Goal: Task Accomplishment & Management: Manage account settings

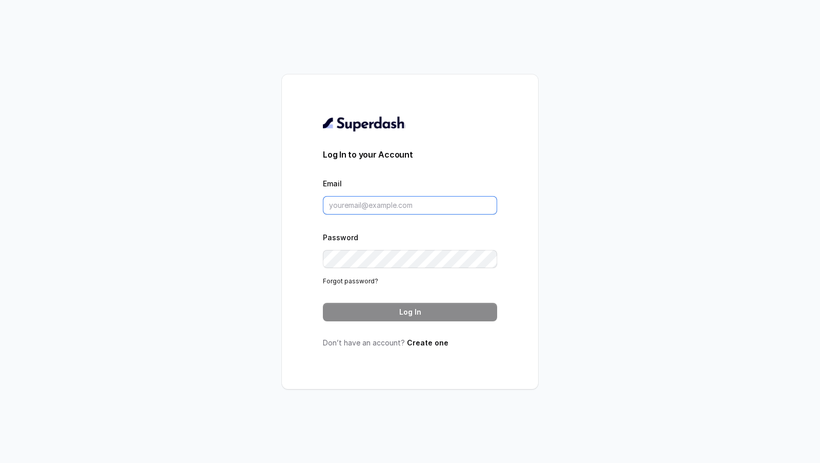
click at [346, 202] on input "Email" at bounding box center [410, 205] width 174 height 18
type input "su"
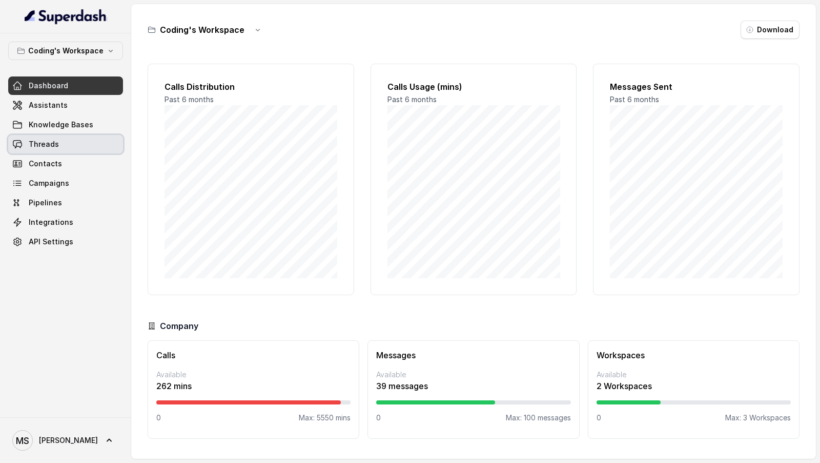
click at [65, 145] on link "Threads" at bounding box center [65, 144] width 115 height 18
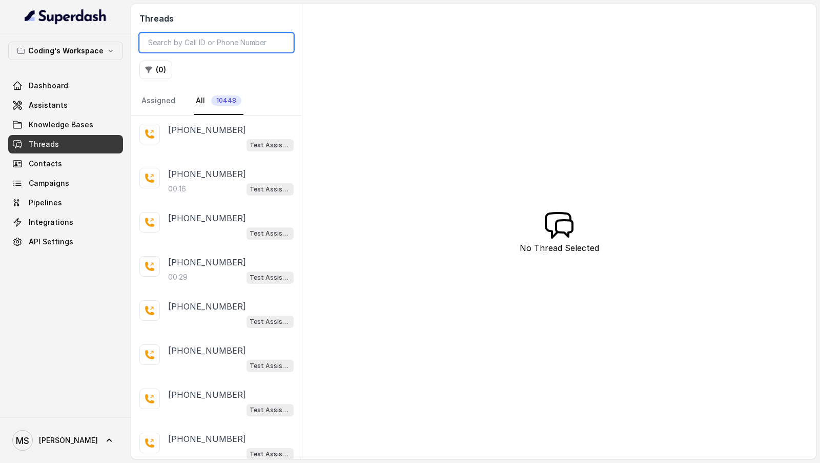
click at [185, 47] on input "search" at bounding box center [216, 42] width 154 height 19
paste input "0e678054-ac56-43af-b1fc-126c41830e78"
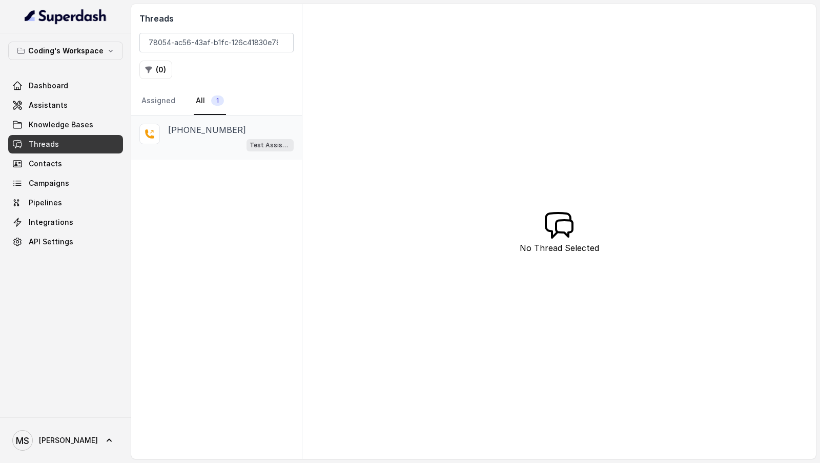
click at [218, 145] on div "Test Assistant-3" at bounding box center [231, 144] width 126 height 13
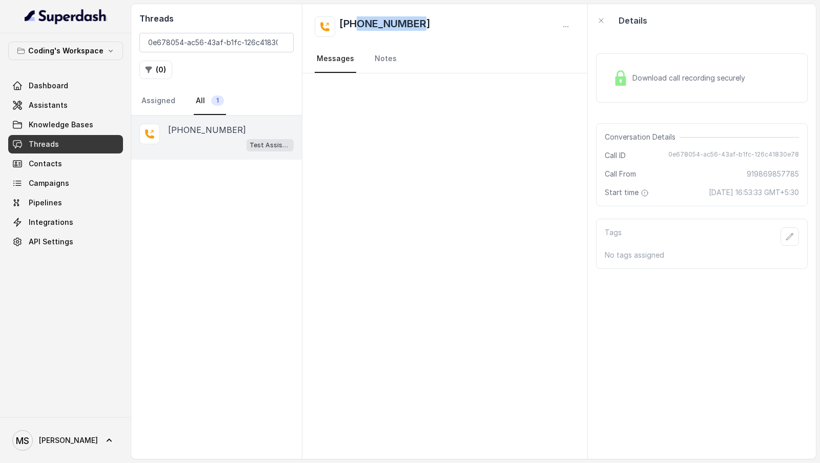
drag, startPoint x: 422, startPoint y: 23, endPoint x: 357, endPoint y: 24, distance: 64.6
click at [357, 25] on div "[PHONE_NUMBER]" at bounding box center [445, 26] width 261 height 21
copy h2 "9869857785"
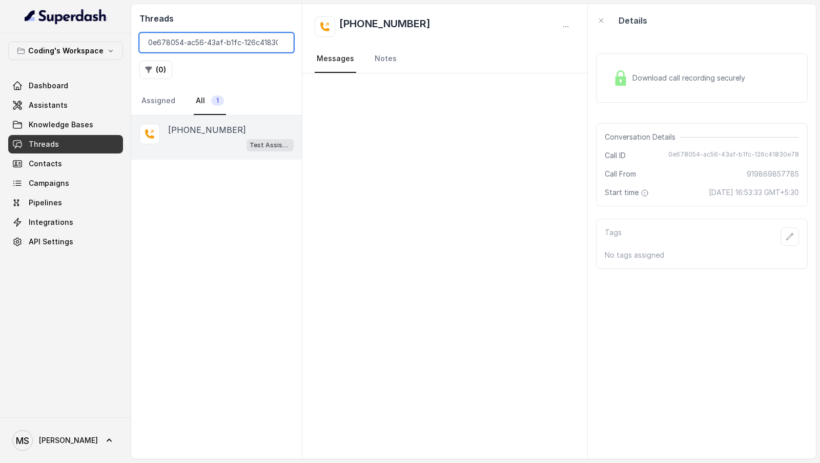
click at [188, 44] on input "0e678054-ac56-43af-b1fc-126c41830e78" at bounding box center [216, 42] width 154 height 19
paste input "9869857785"
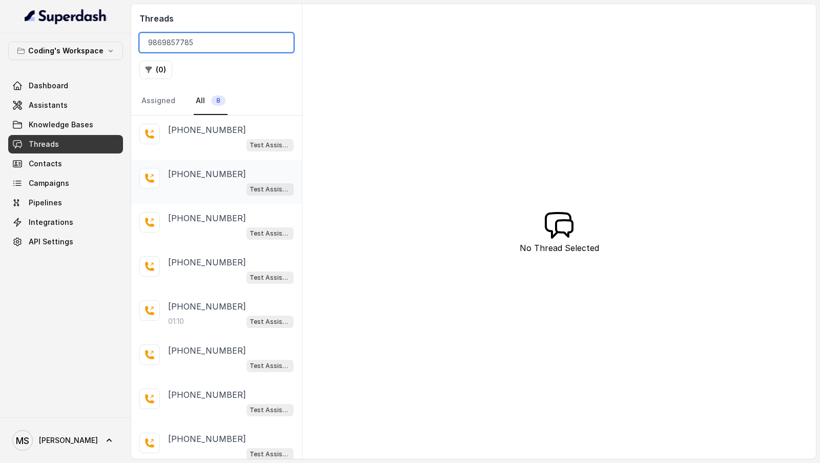
type input "9869857785"
click at [222, 182] on div "Test Assistant-3" at bounding box center [231, 188] width 126 height 13
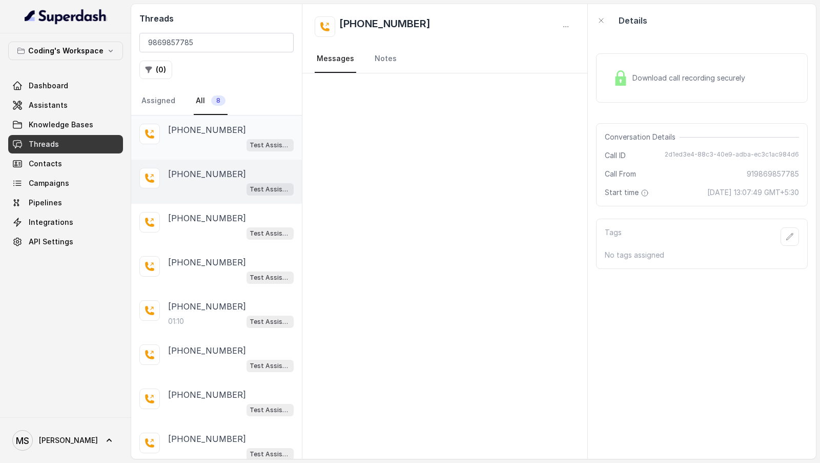
click at [231, 150] on div "[PHONE_NUMBER] Test Assistant-3" at bounding box center [216, 137] width 171 height 44
click at [231, 171] on div "[PHONE_NUMBER]" at bounding box center [231, 174] width 126 height 12
click at [230, 212] on p "[PHONE_NUMBER]" at bounding box center [207, 218] width 78 height 12
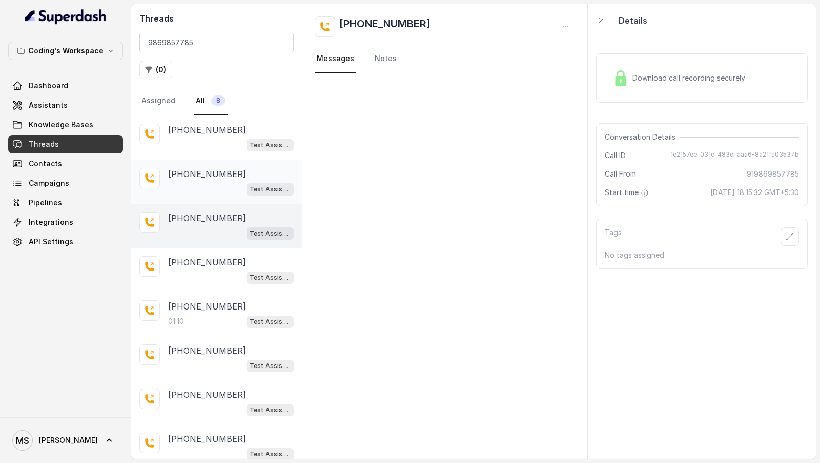
click at [238, 182] on div "Test Assistant-3" at bounding box center [231, 188] width 126 height 13
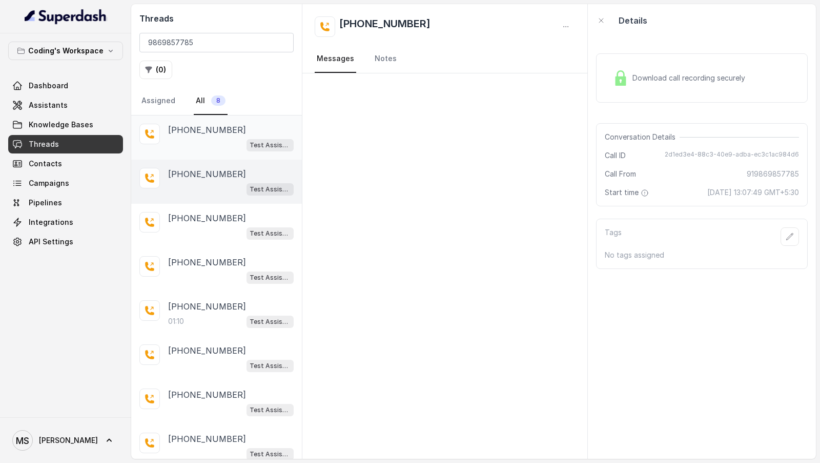
click at [245, 138] on div "Test Assistant-3" at bounding box center [231, 144] width 126 height 13
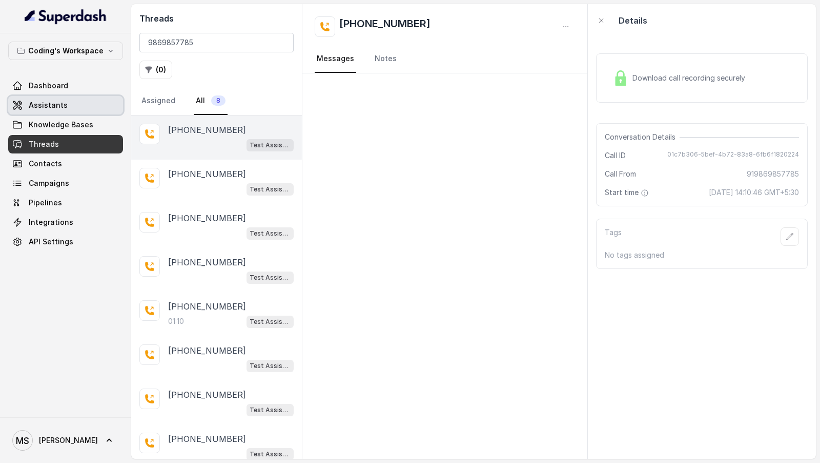
click at [70, 104] on link "Assistants" at bounding box center [65, 105] width 115 height 18
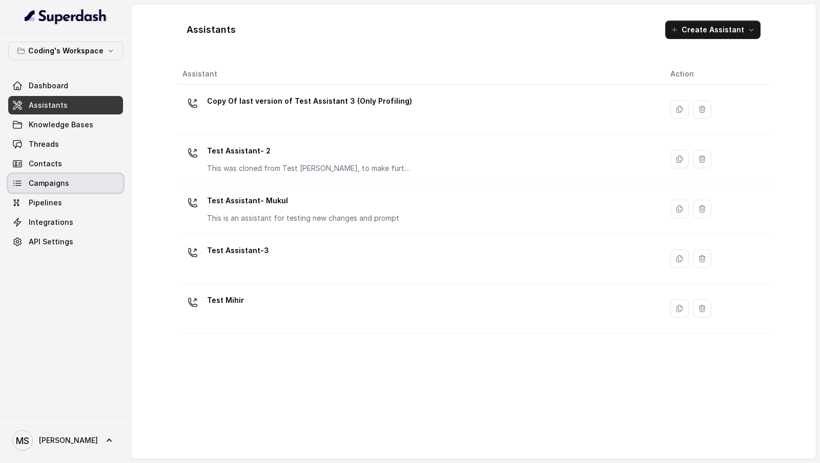
click at [62, 178] on span "Campaigns" at bounding box center [49, 183] width 41 height 10
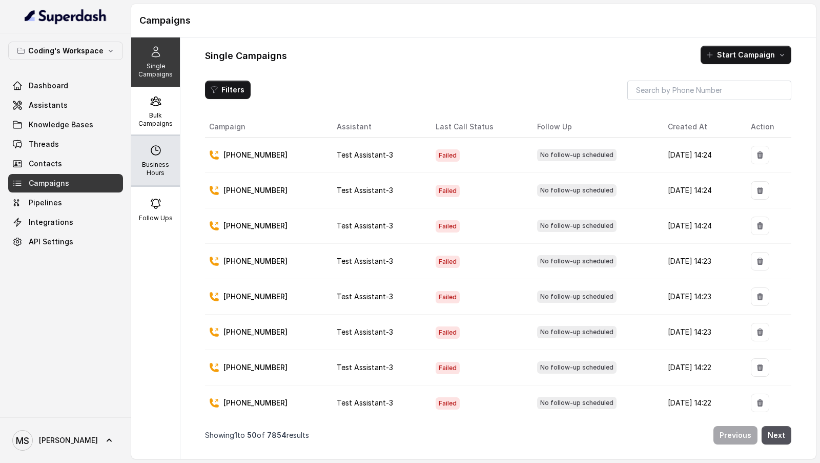
click at [159, 155] on icon at bounding box center [156, 150] width 12 height 12
select select "[GEOGRAPHIC_DATA]/[GEOGRAPHIC_DATA]"
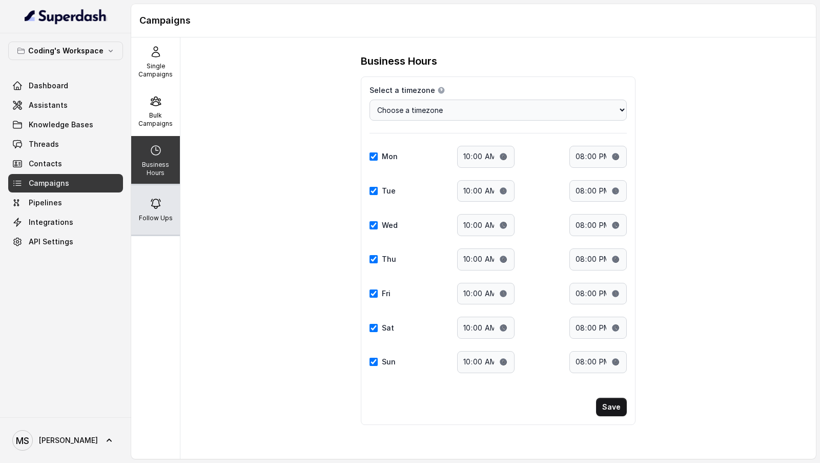
click at [166, 210] on div "Follow Ups" at bounding box center [155, 209] width 49 height 49
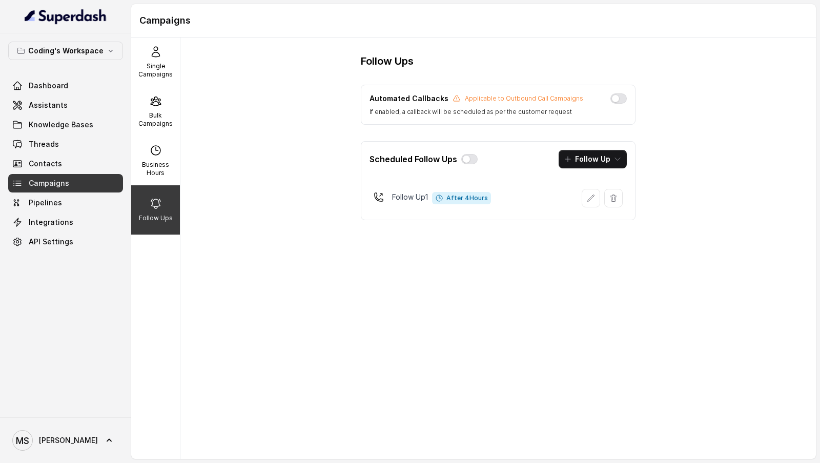
click at [48, 442] on span "[PERSON_NAME]" at bounding box center [68, 440] width 59 height 10
click at [85, 408] on div "Logout" at bounding box center [65, 410] width 87 height 12
